Goal: Navigation & Orientation: Find specific page/section

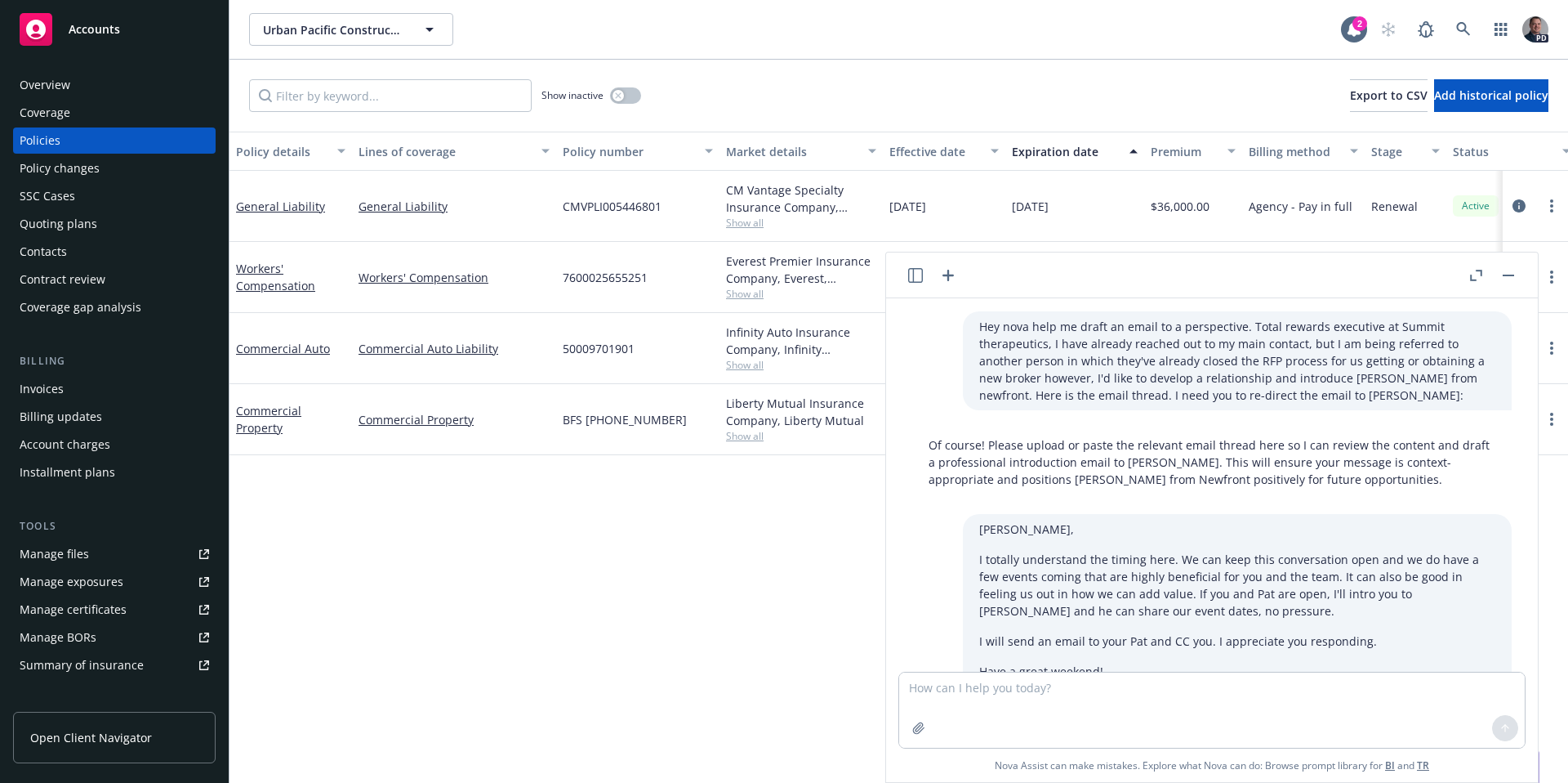
scroll to position [1438, 0]
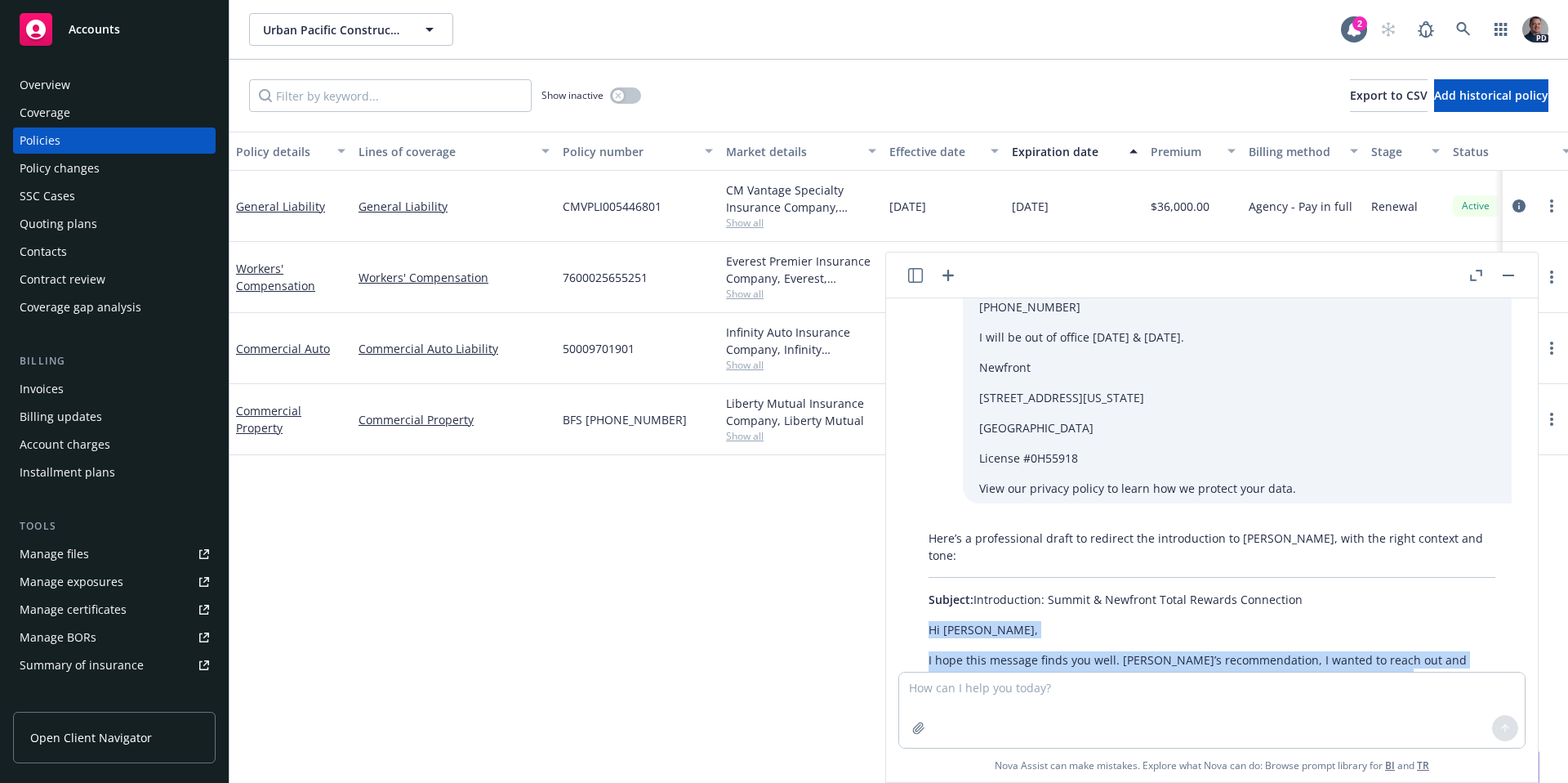
click at [1515, 270] on button "button" at bounding box center [1508, 275] width 19 height 19
